Goal: Task Accomplishment & Management: Manage account settings

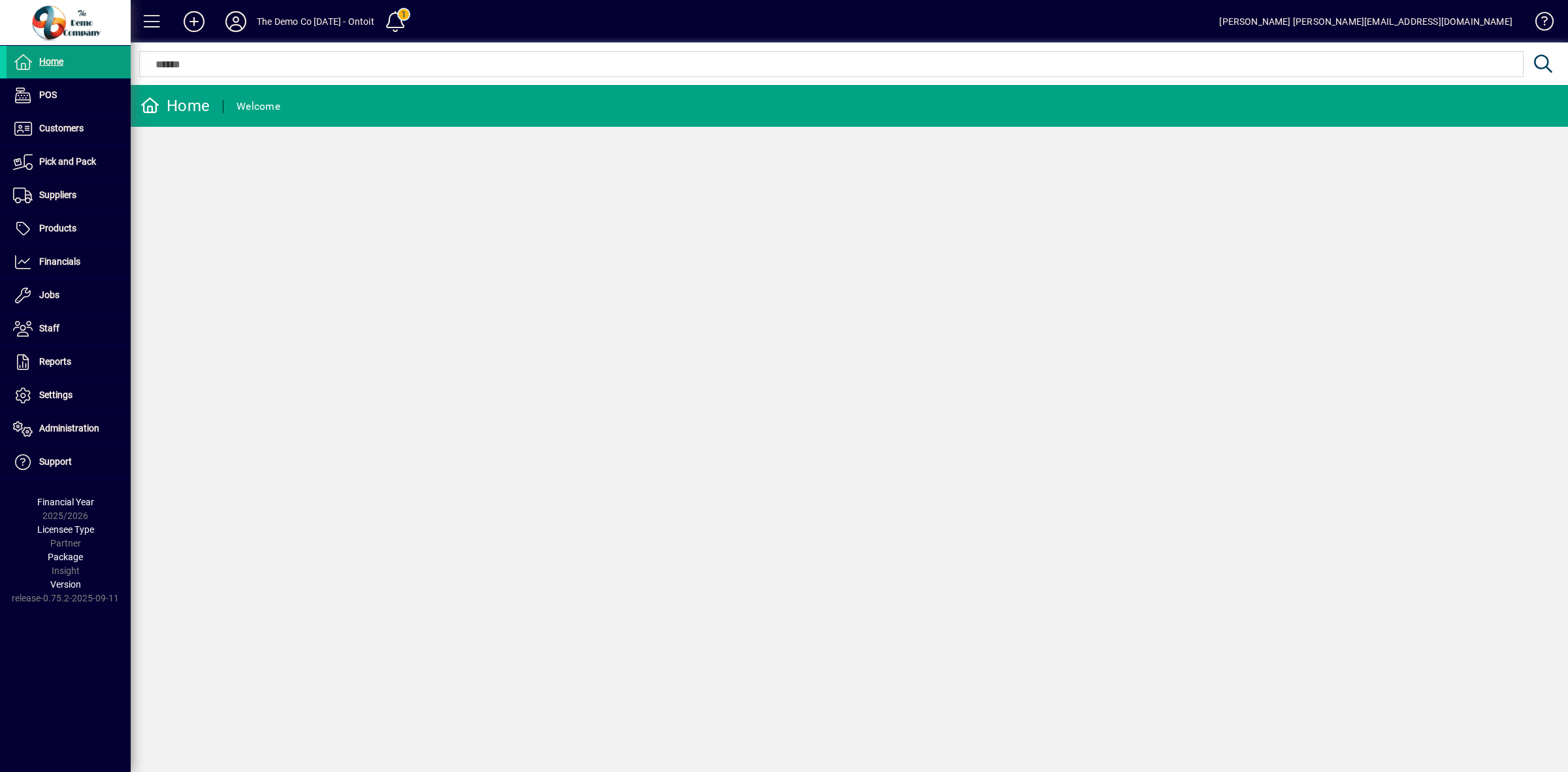
click at [237, 19] on icon at bounding box center [236, 21] width 26 height 21
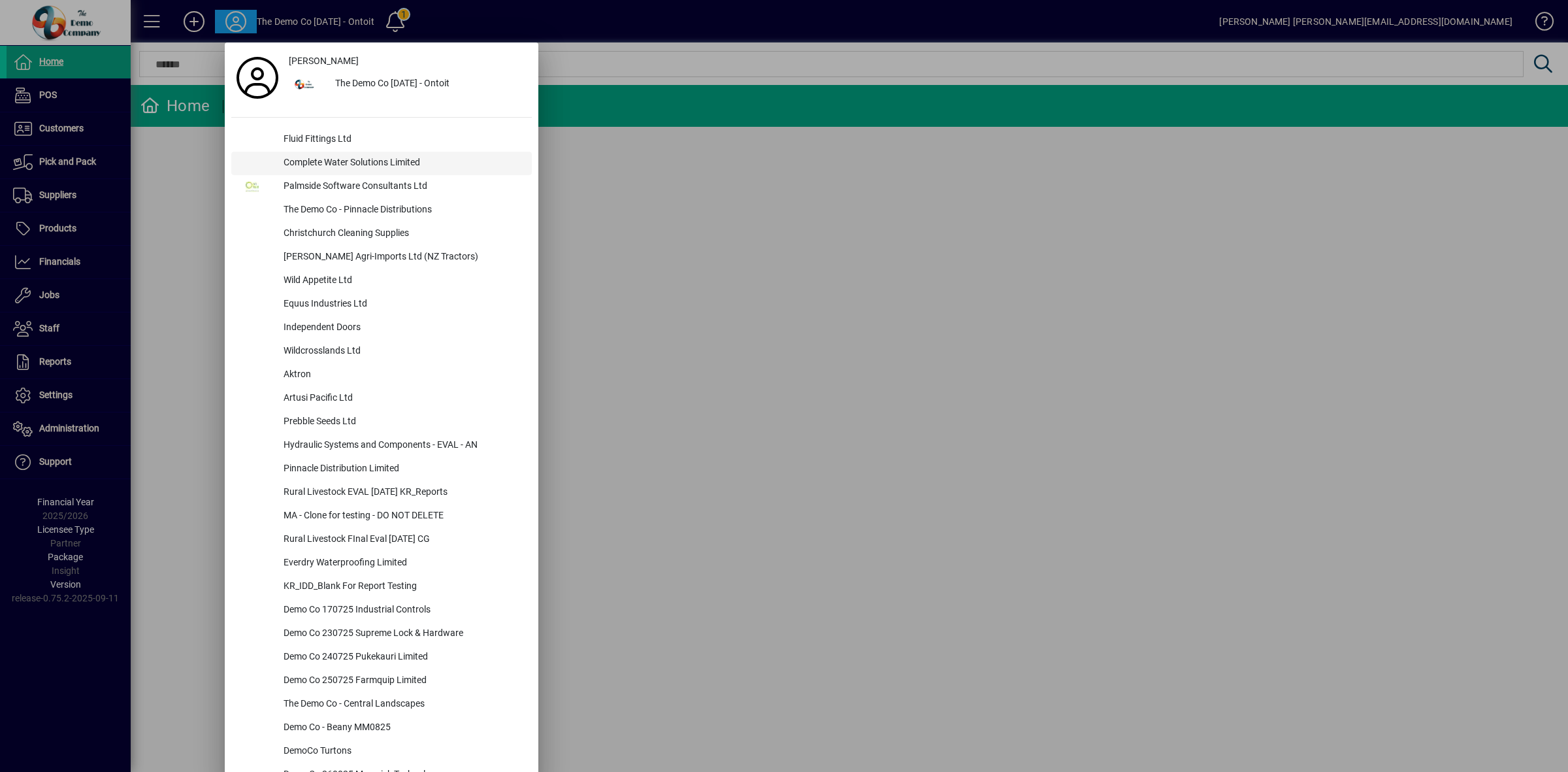
click at [309, 160] on div "Complete Water Solutions Limited" at bounding box center [402, 163] width 259 height 23
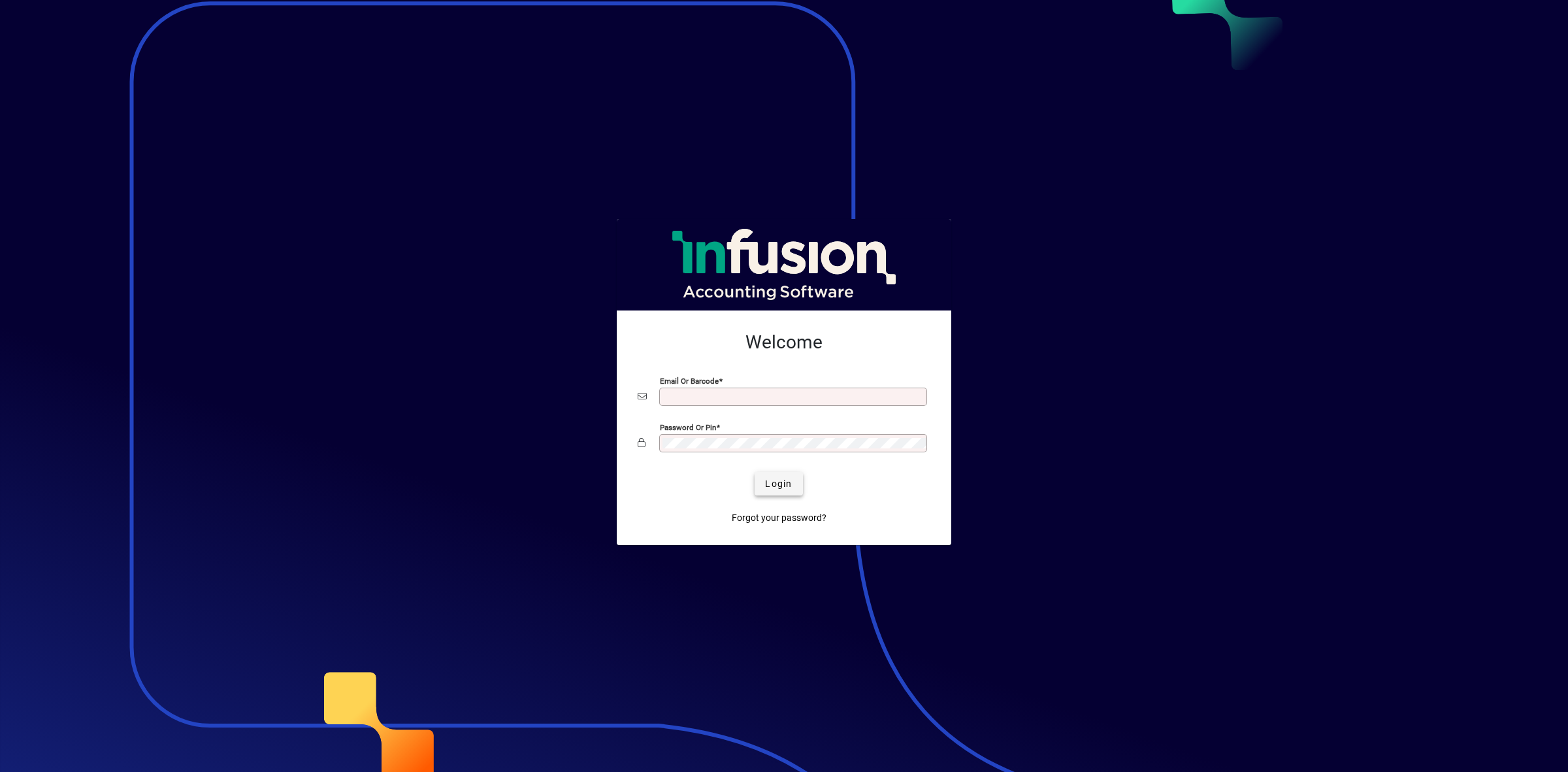
type input "**********"
click at [781, 489] on span "Login" at bounding box center [778, 484] width 27 height 14
